Goal: Register for event/course

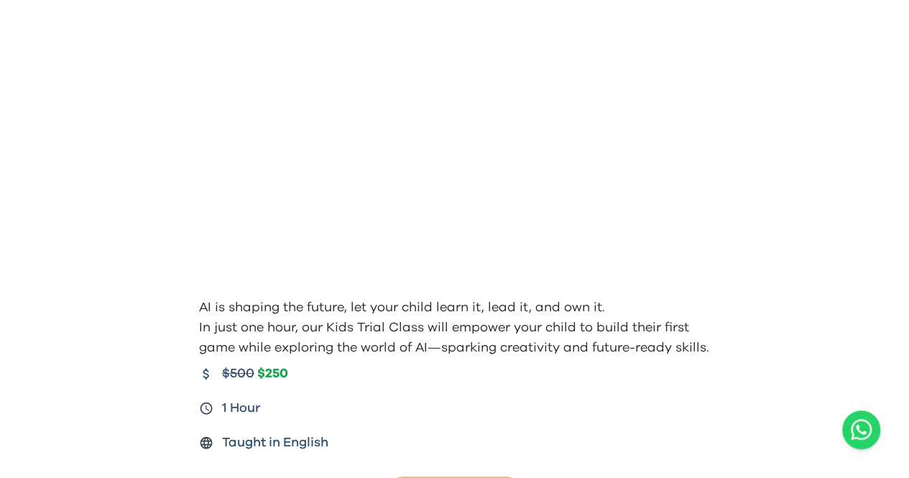
scroll to position [77, 0]
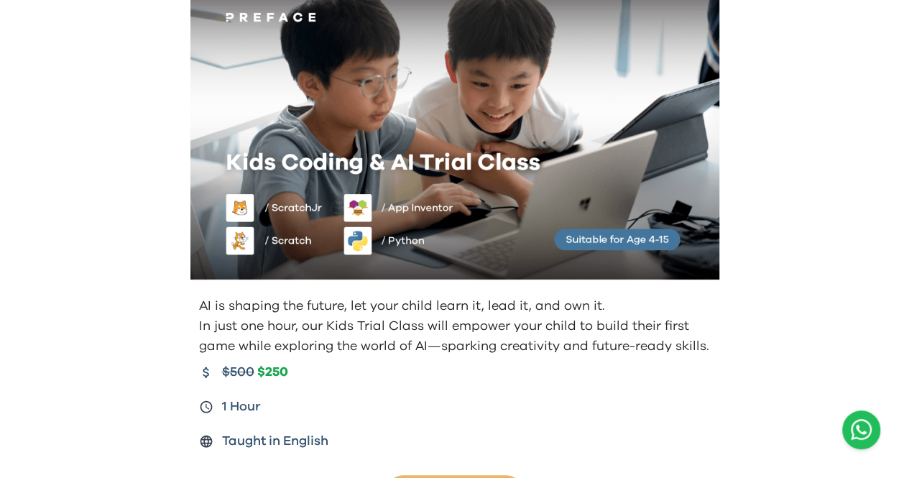
click at [856, 423] on icon "Open WhatsApp chat" at bounding box center [860, 429] width 21 height 24
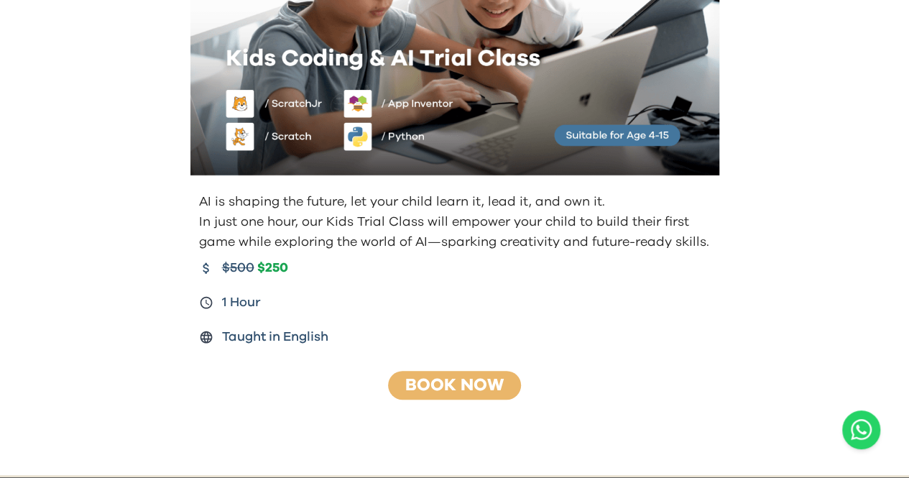
scroll to position [182, 0]
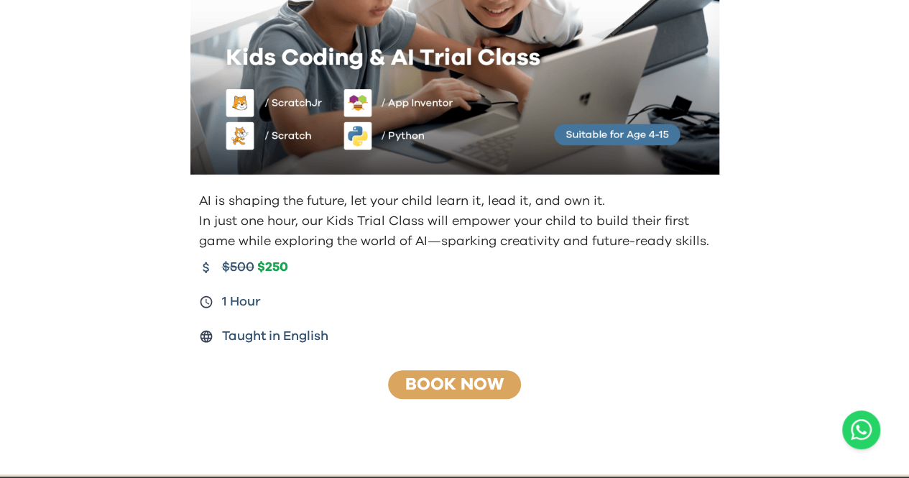
click at [483, 380] on link "Book Now" at bounding box center [454, 384] width 98 height 17
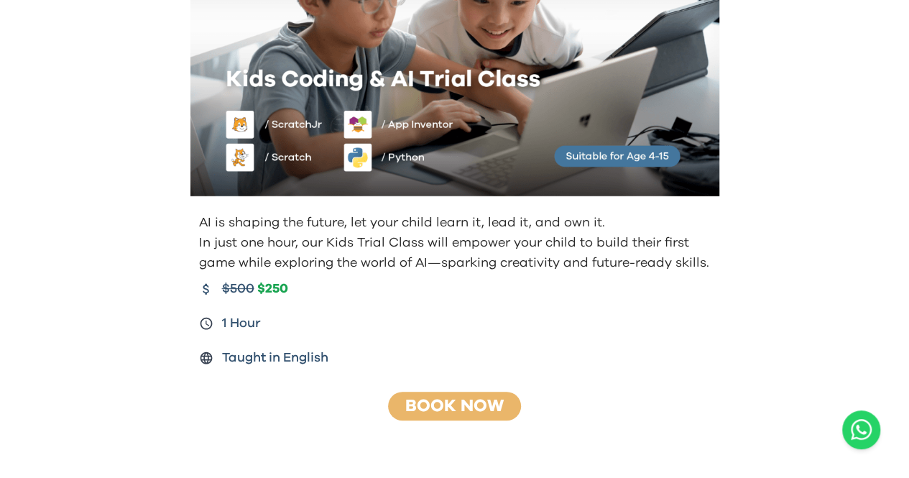
scroll to position [159, 0]
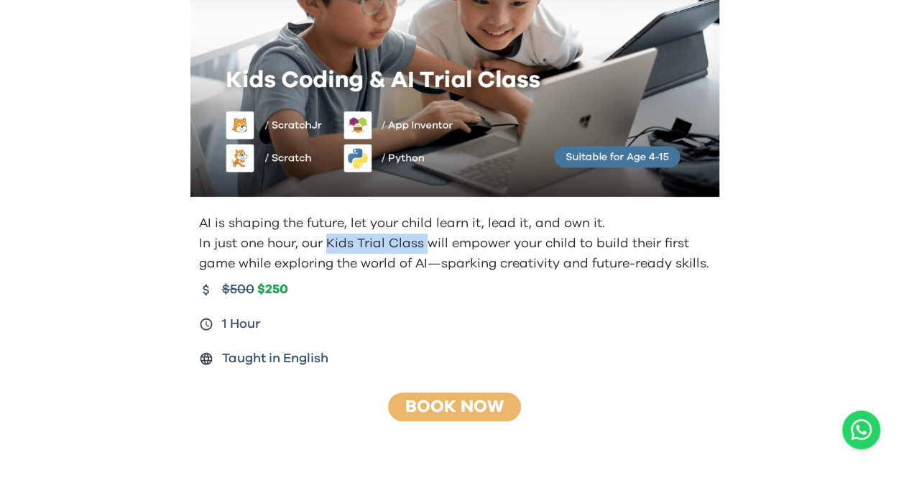
drag, startPoint x: 326, startPoint y: 240, endPoint x: 423, endPoint y: 241, distance: 97.0
click at [423, 241] on p "In just one hour, our Kids Trial Class will empower your child to build their f…" at bounding box center [456, 253] width 514 height 40
click at [464, 267] on p "In just one hour, our Kids Trial Class will empower your child to build their f…" at bounding box center [456, 253] width 514 height 40
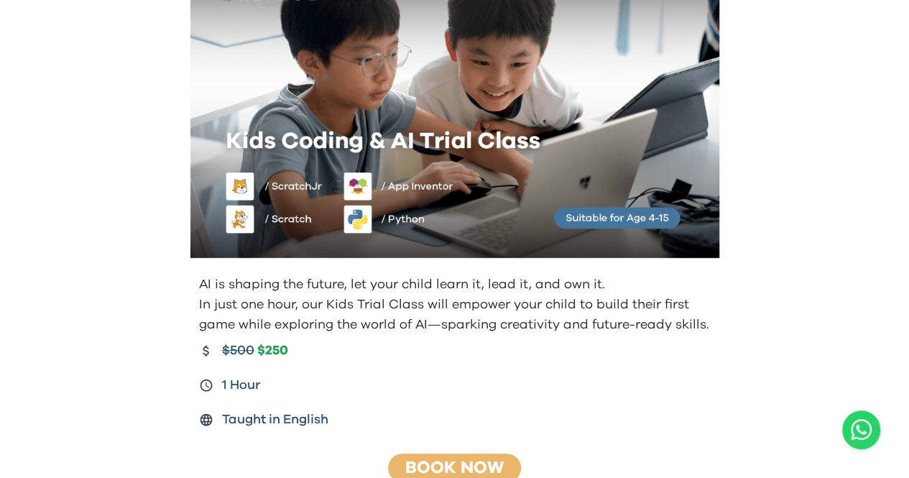
scroll to position [0, 0]
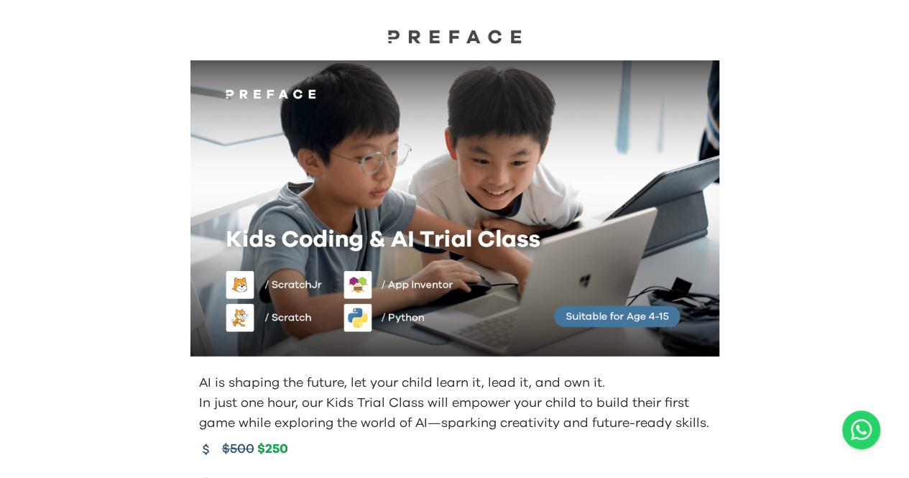
click at [136, 131] on div "AI is shaping the future, let your child learn it, lead it, and own it. In just…" at bounding box center [454, 328] width 909 height 656
